Goal: Transaction & Acquisition: Subscribe to service/newsletter

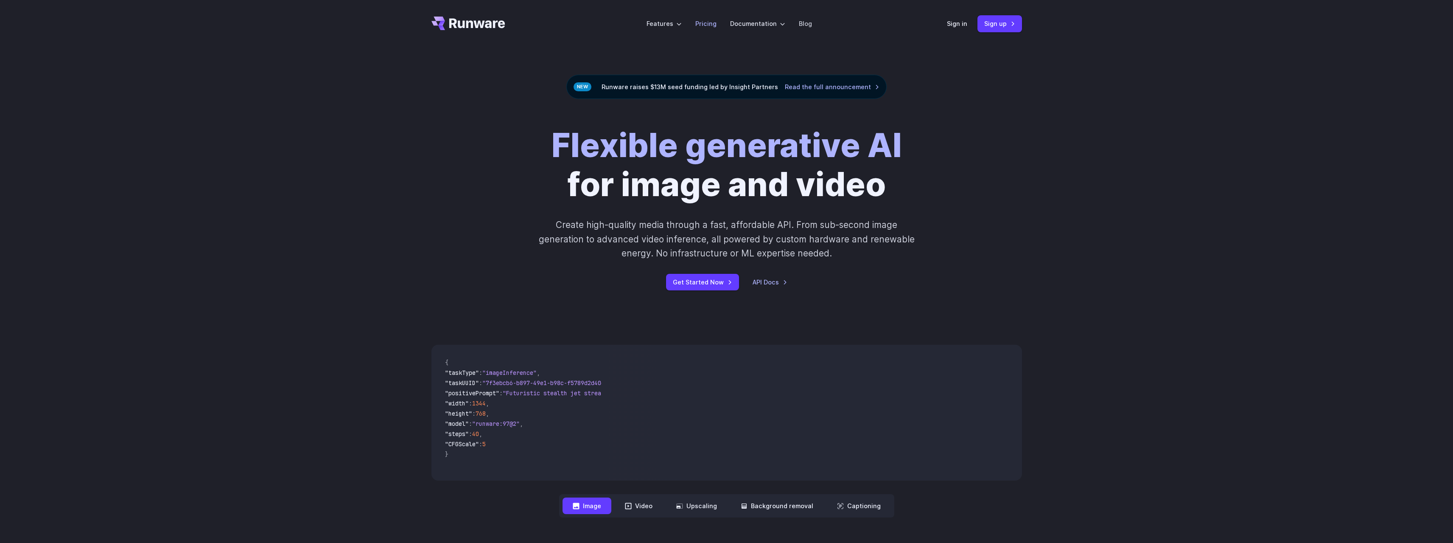
click at [710, 24] on link "Pricing" at bounding box center [705, 24] width 21 height 10
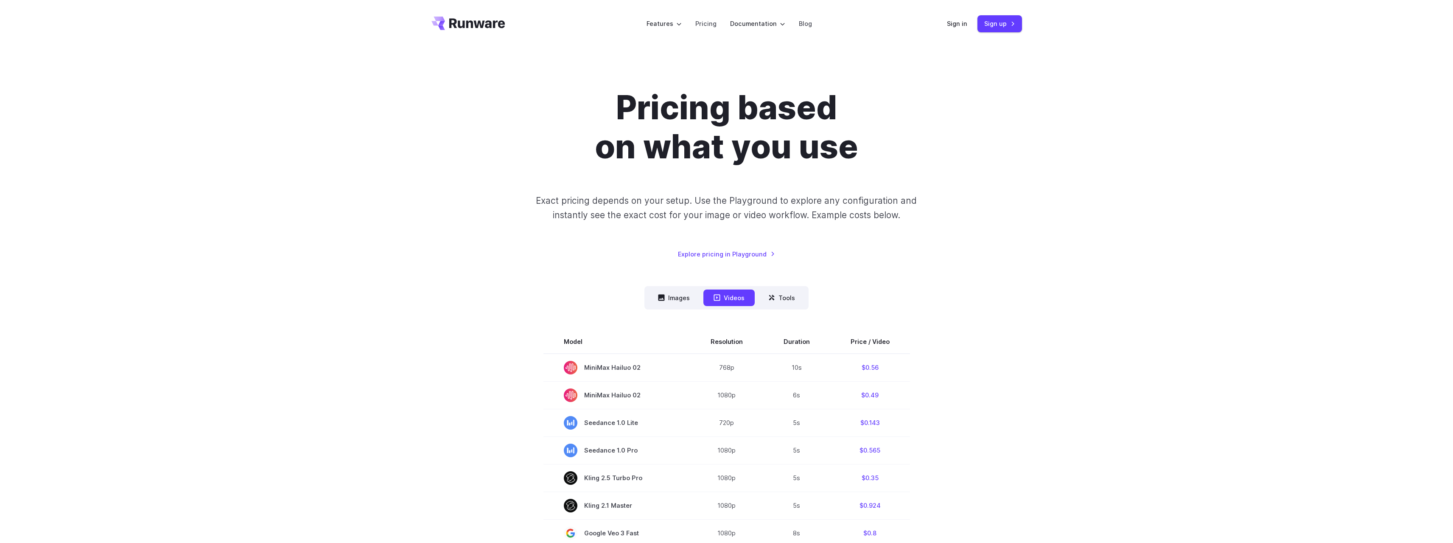
scroll to position [113, 0]
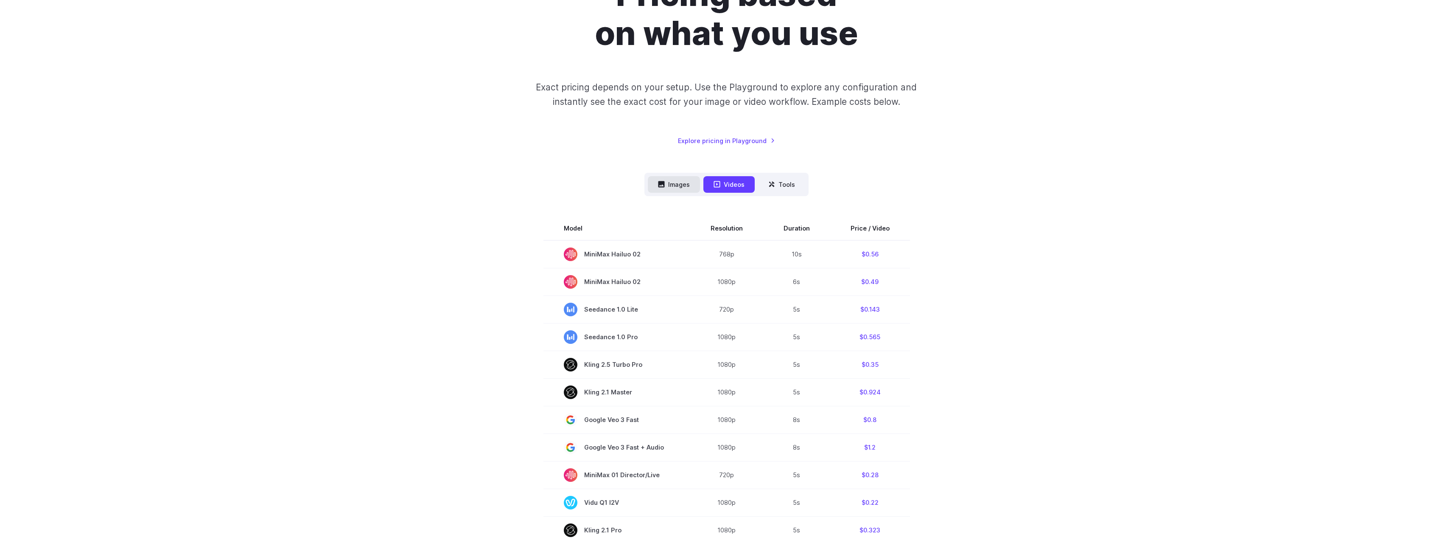
click at [671, 183] on button "Images" at bounding box center [674, 184] width 52 height 17
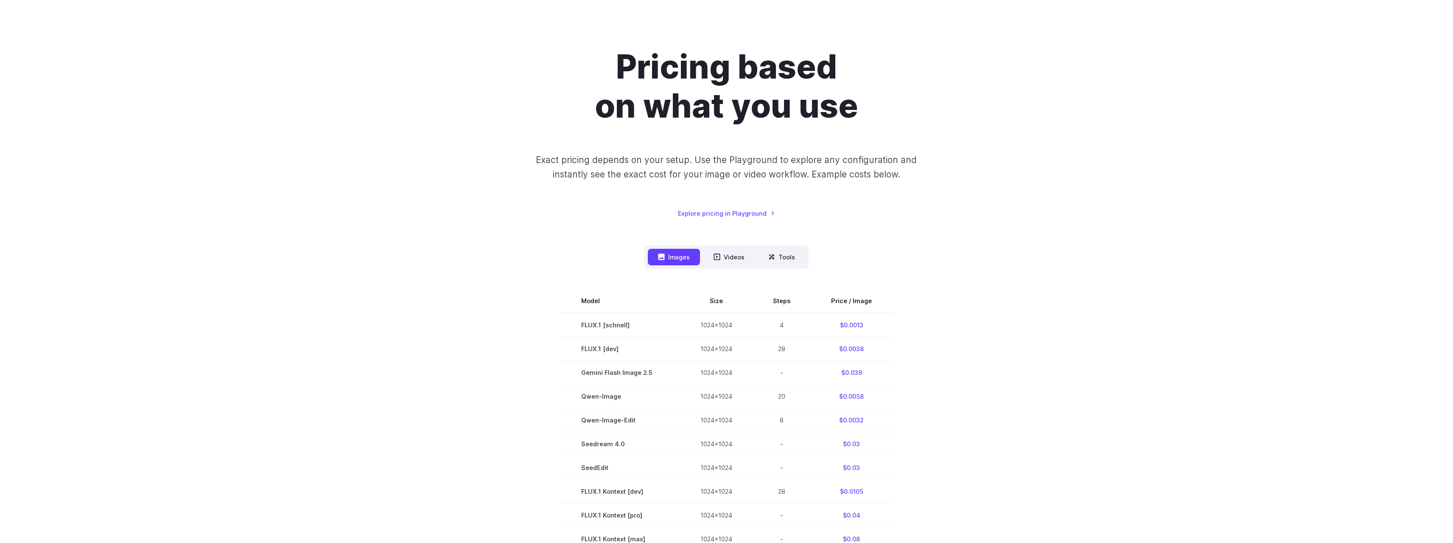
scroll to position [0, 0]
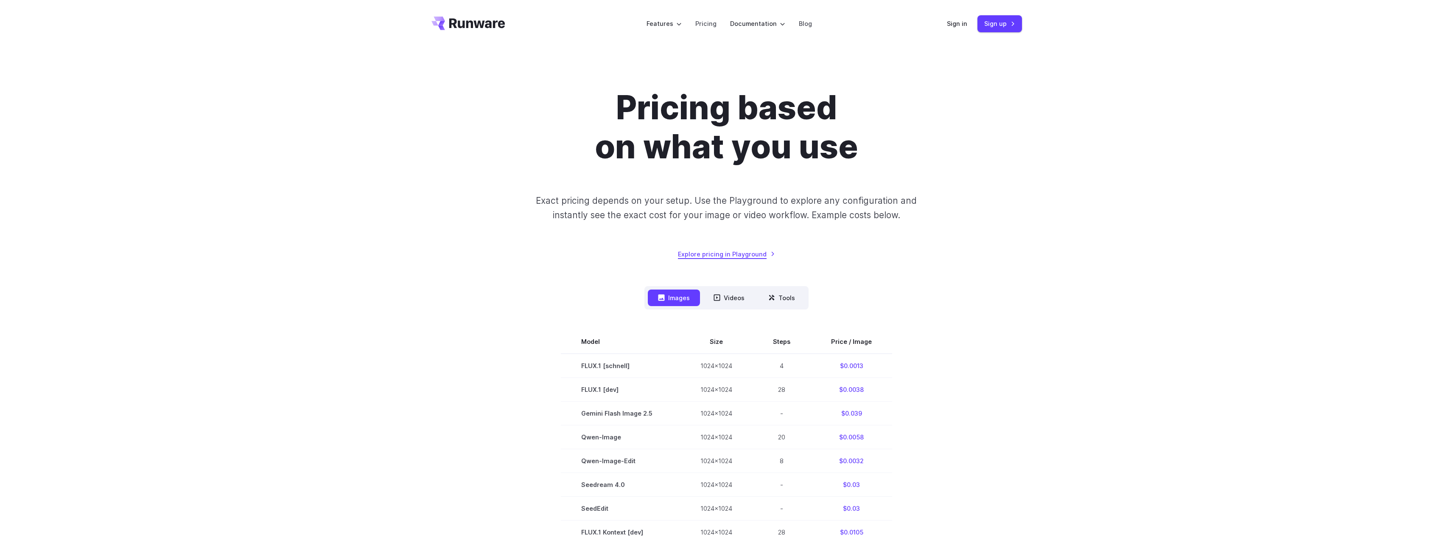
click at [742, 255] on link "Explore pricing in Playground" at bounding box center [726, 254] width 97 height 10
